Goal: Task Accomplishment & Management: Manage account settings

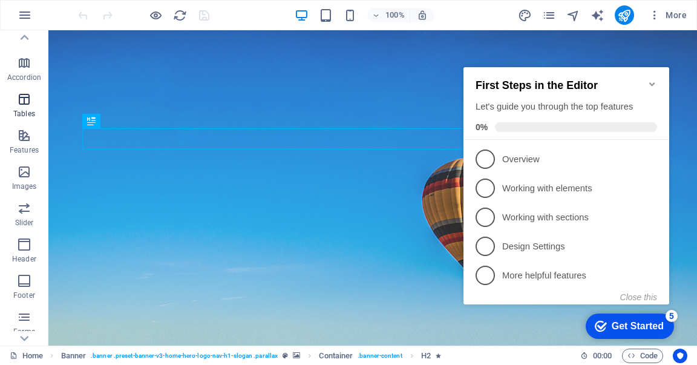
scroll to position [229, 0]
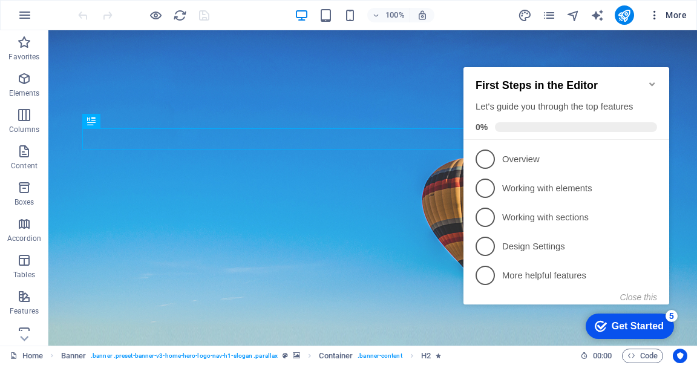
click at [675, 17] on span "More" at bounding box center [668, 15] width 38 height 12
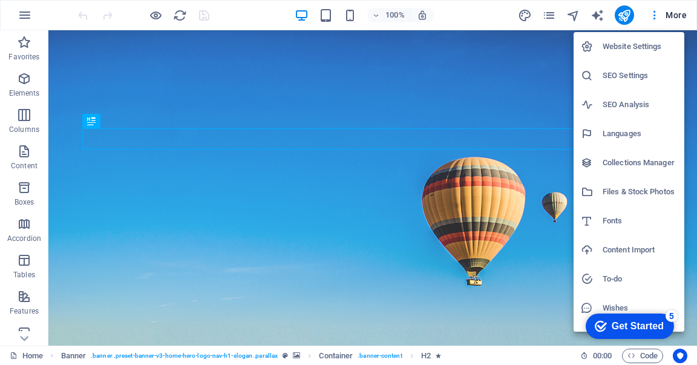
click at [640, 44] on h6 "Website Settings" at bounding box center [640, 46] width 74 height 15
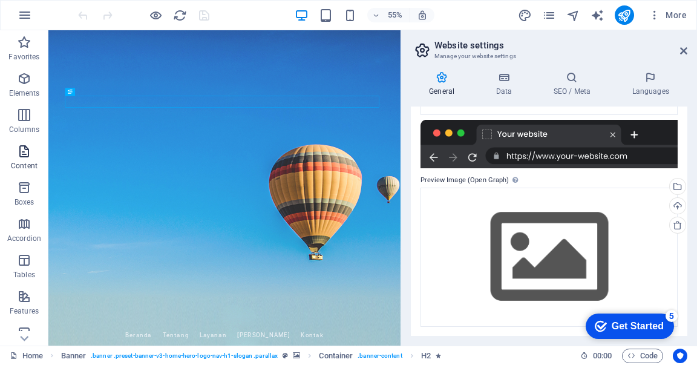
scroll to position [229, 0]
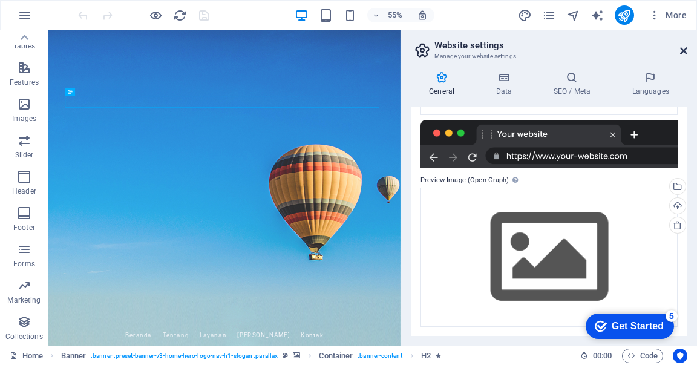
click at [684, 50] on icon at bounding box center [683, 51] width 7 height 10
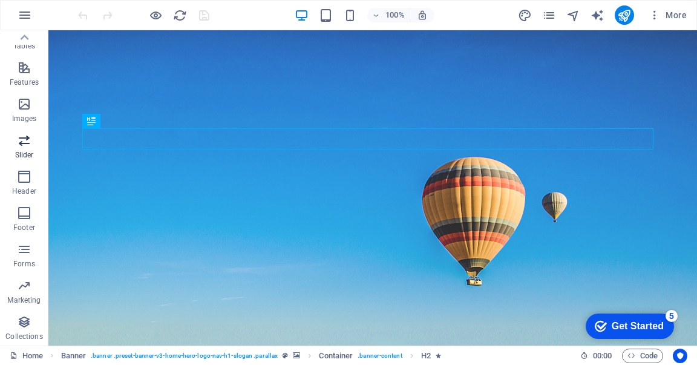
click at [24, 147] on icon "button" at bounding box center [24, 140] width 15 height 15
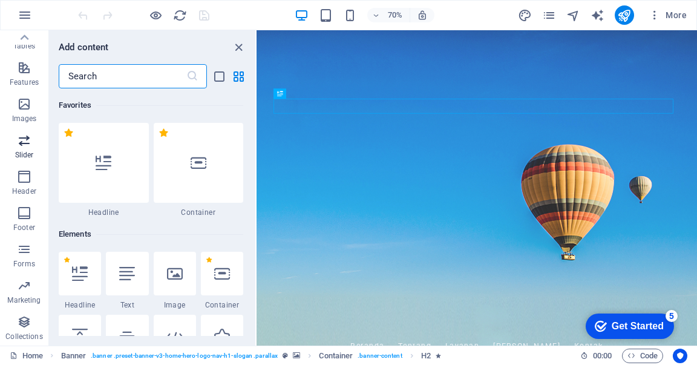
scroll to position [6861, 0]
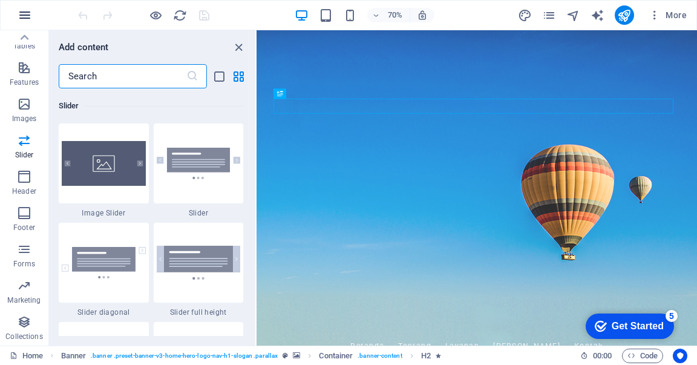
click at [22, 15] on icon "button" at bounding box center [25, 15] width 15 height 15
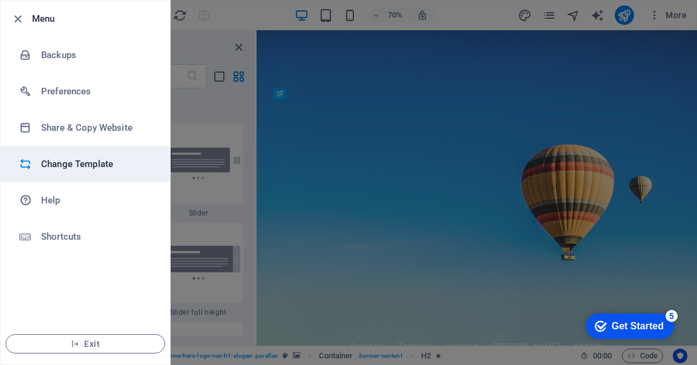
click at [80, 160] on h6 "Change Template" at bounding box center [97, 164] width 112 height 15
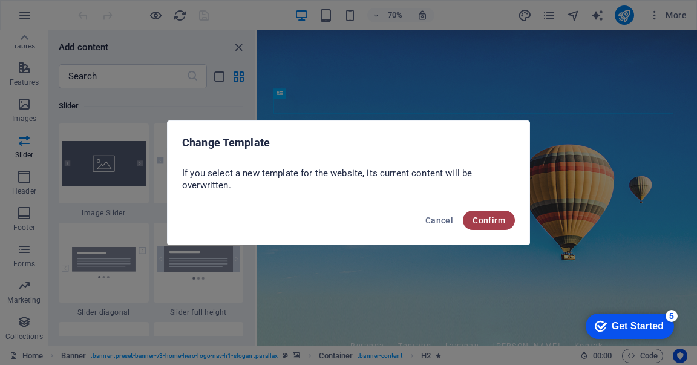
click at [497, 223] on span "Confirm" at bounding box center [489, 220] width 33 height 10
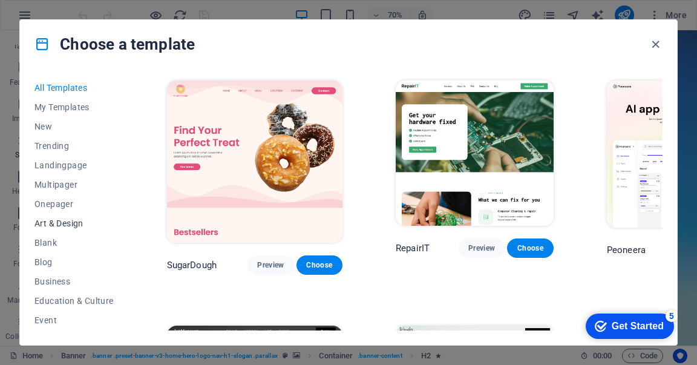
scroll to position [80, 0]
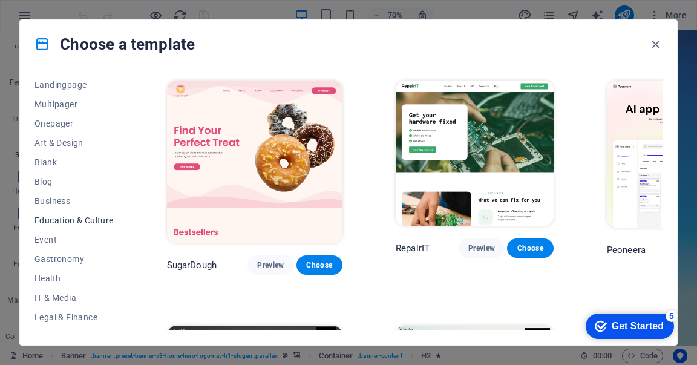
click at [88, 218] on span "Education & Culture" at bounding box center [73, 220] width 79 height 10
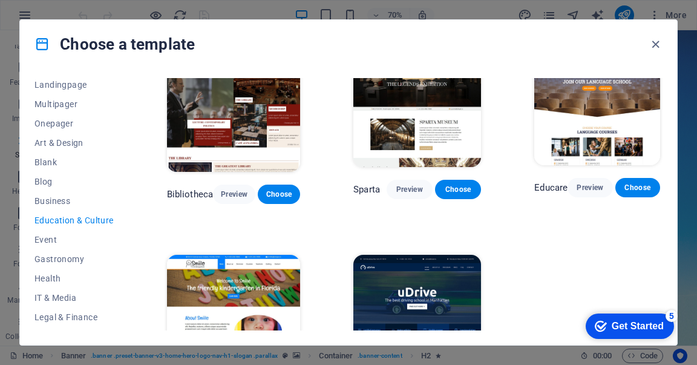
scroll to position [161, 0]
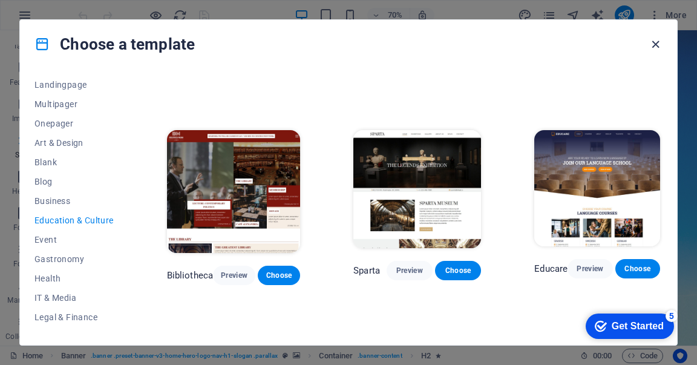
click at [654, 42] on icon "button" at bounding box center [656, 45] width 14 height 14
